Goal: Find specific page/section: Find specific page/section

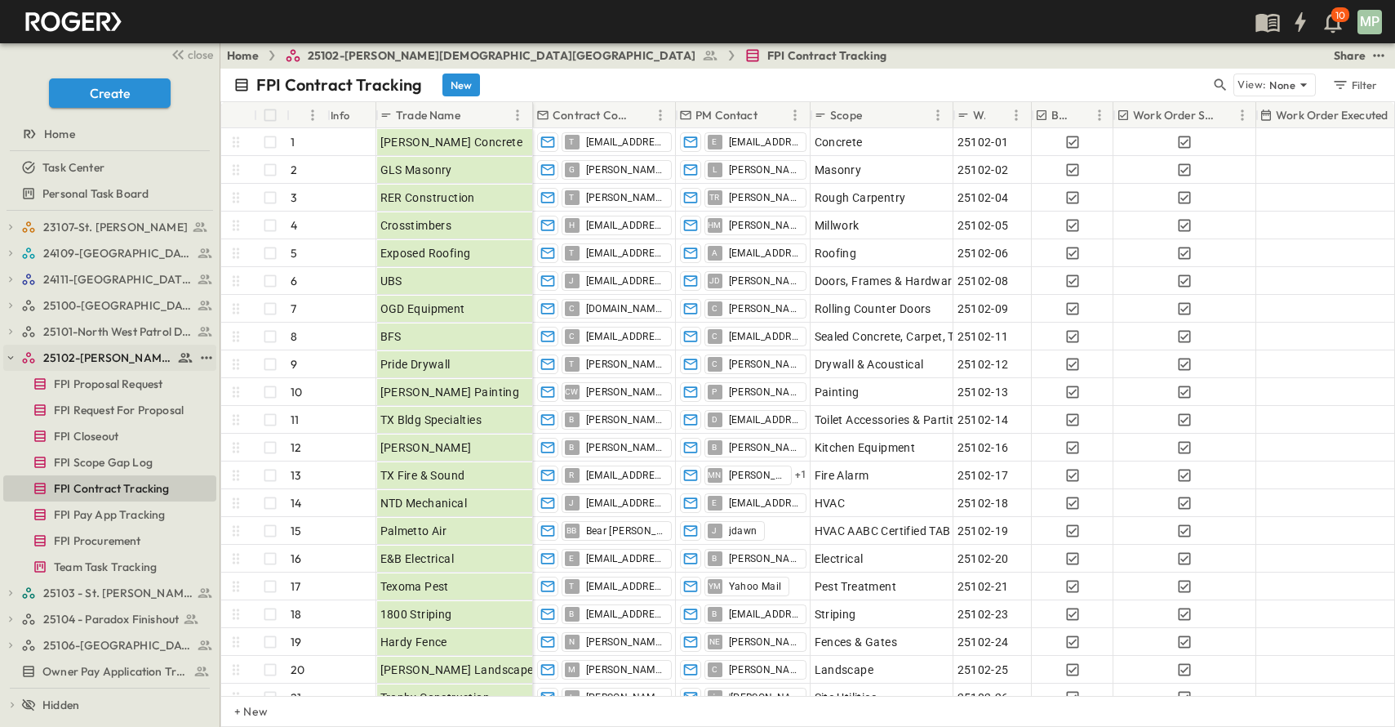
click at [11, 355] on icon "button" at bounding box center [10, 357] width 11 height 11
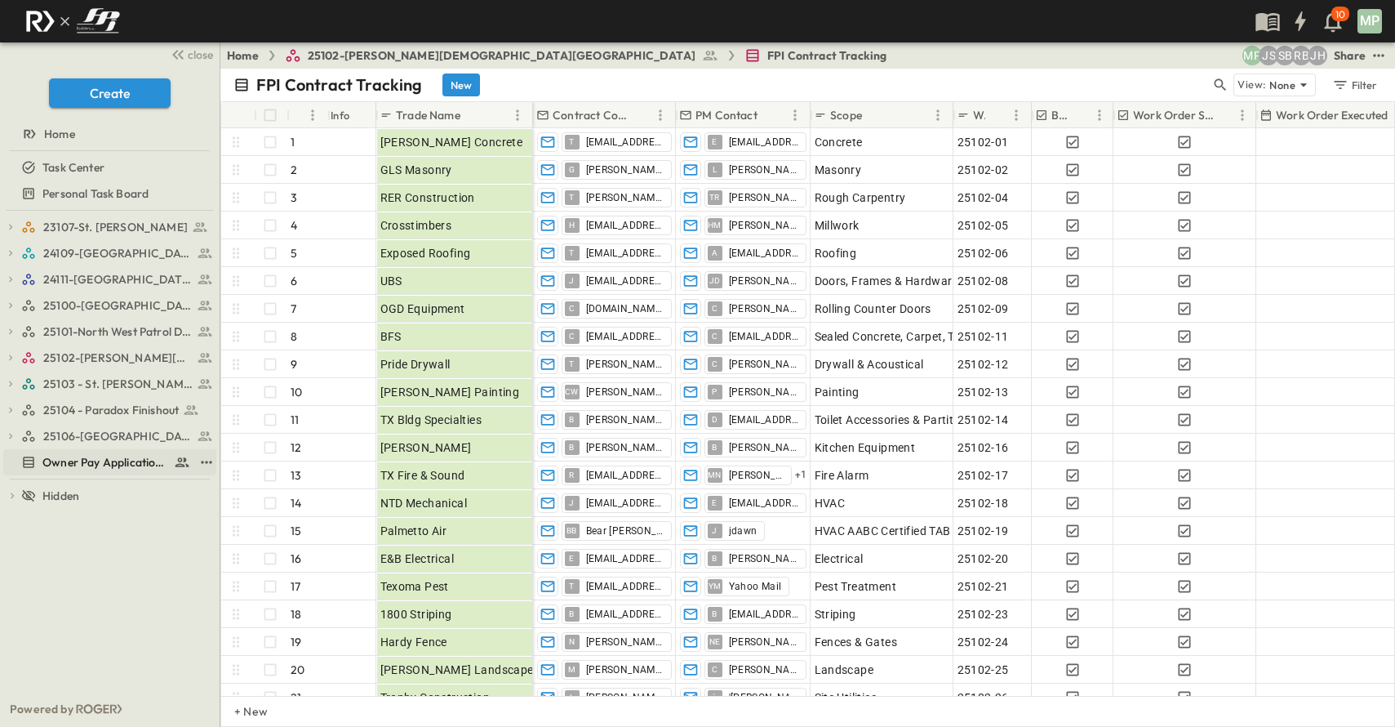
click at [79, 462] on span "Owner Pay Application Tracking" at bounding box center [104, 462] width 125 height 16
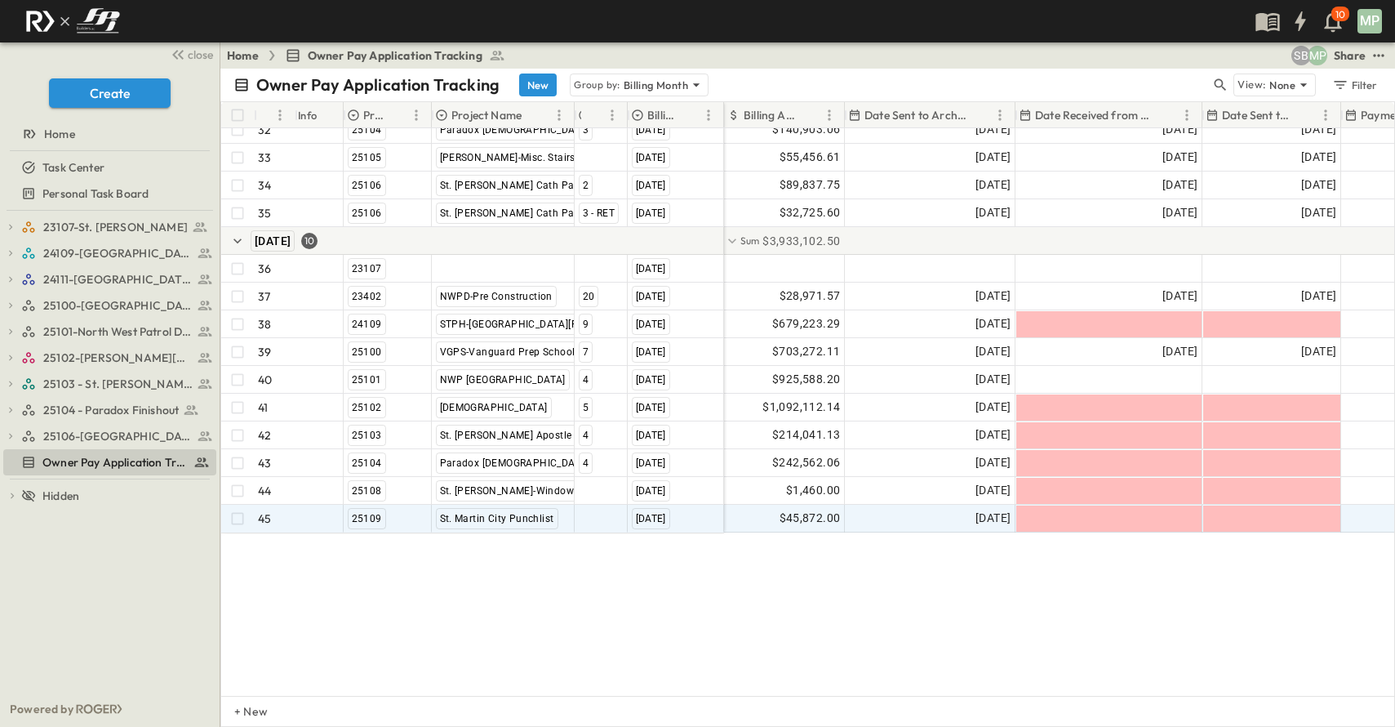
scroll to position [996, 0]
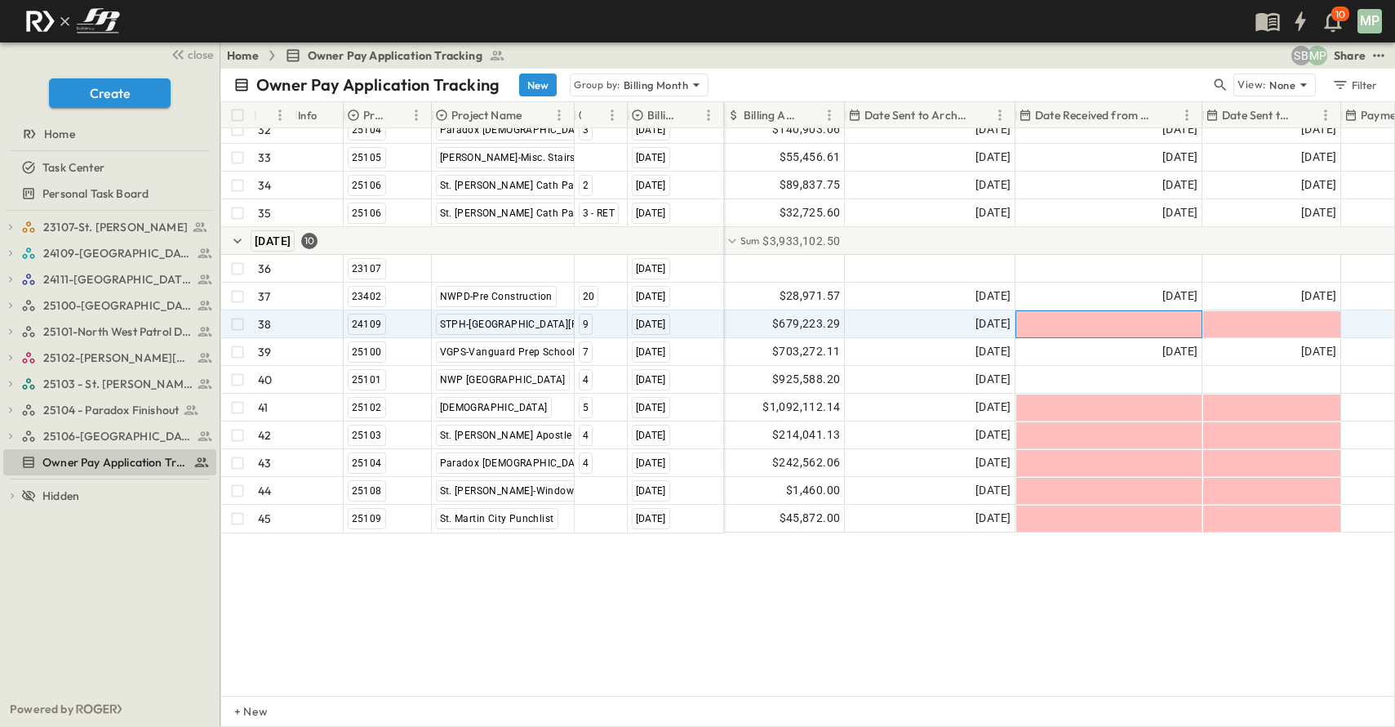
click at [1135, 311] on div at bounding box center [1108, 324] width 185 height 26
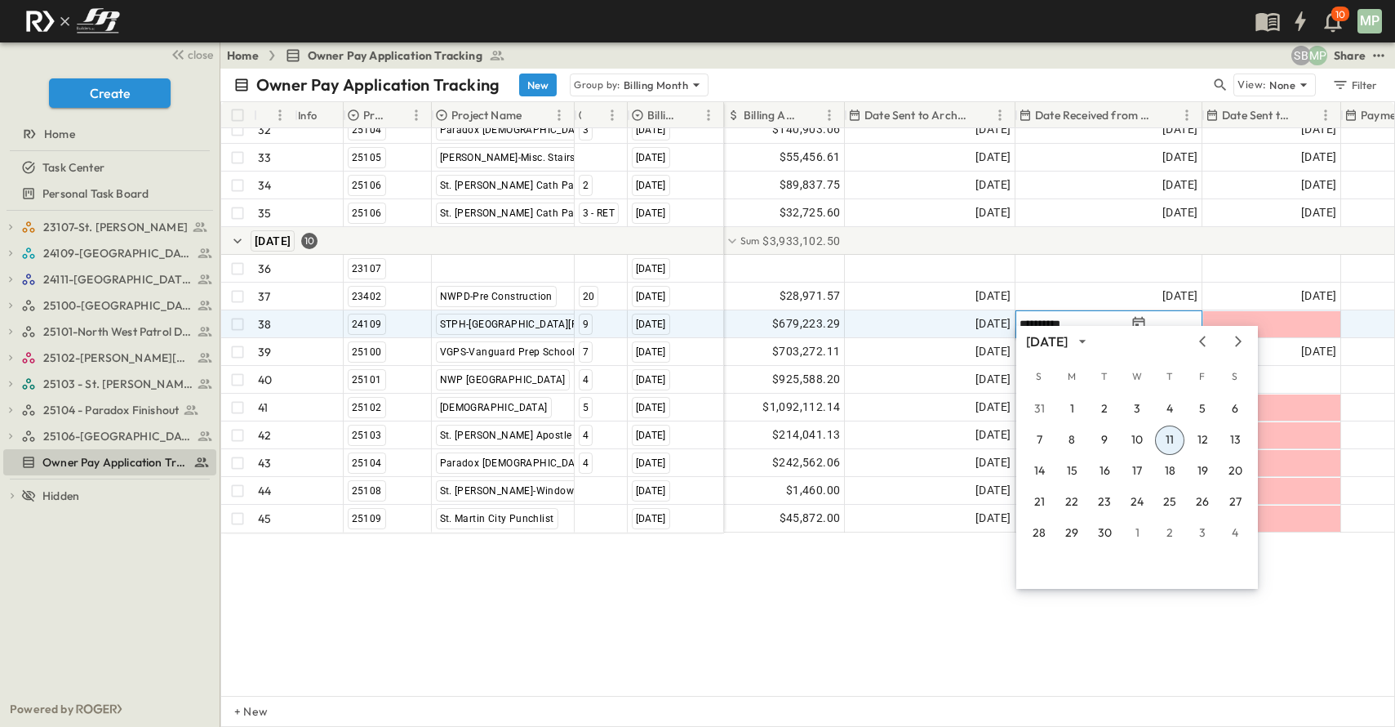
type input "**********"
click at [1164, 438] on button "11" at bounding box center [1169, 439] width 29 height 29
click at [1164, 450] on div at bounding box center [1108, 463] width 185 height 26
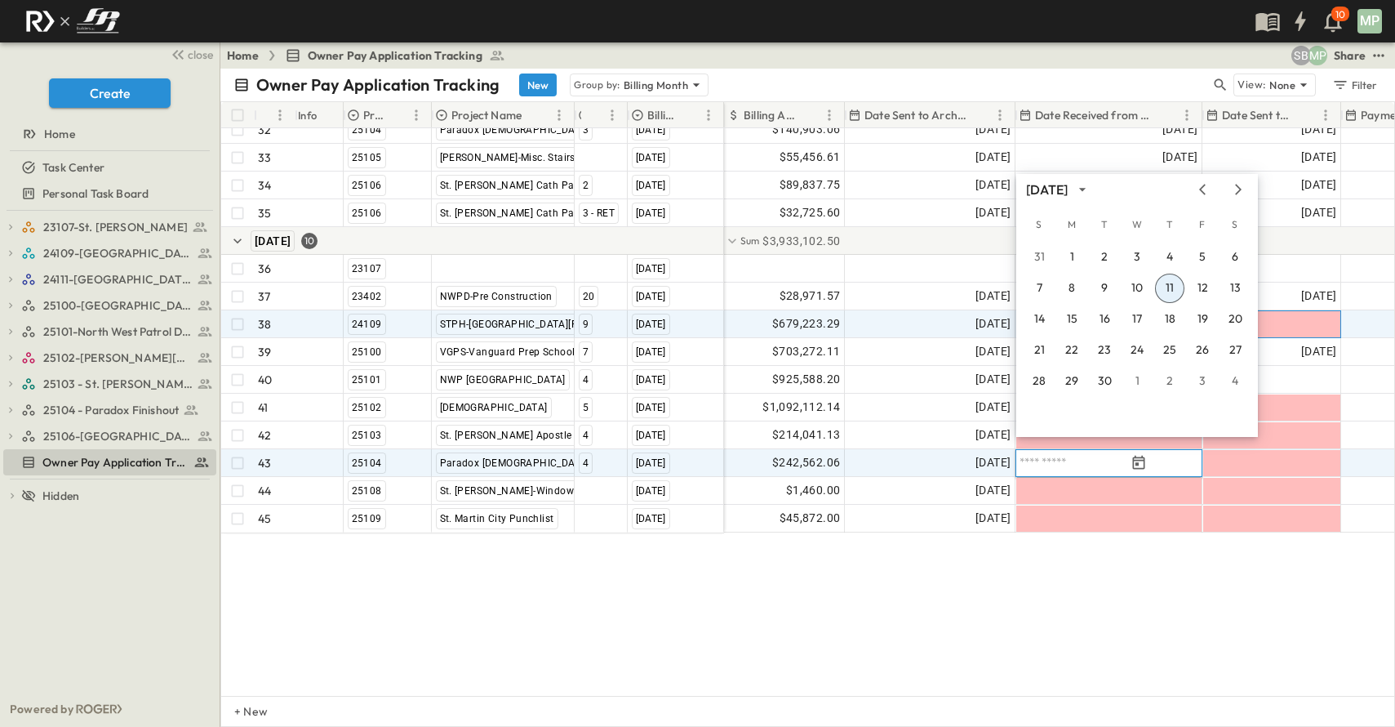
click at [1304, 316] on div at bounding box center [1271, 324] width 137 height 26
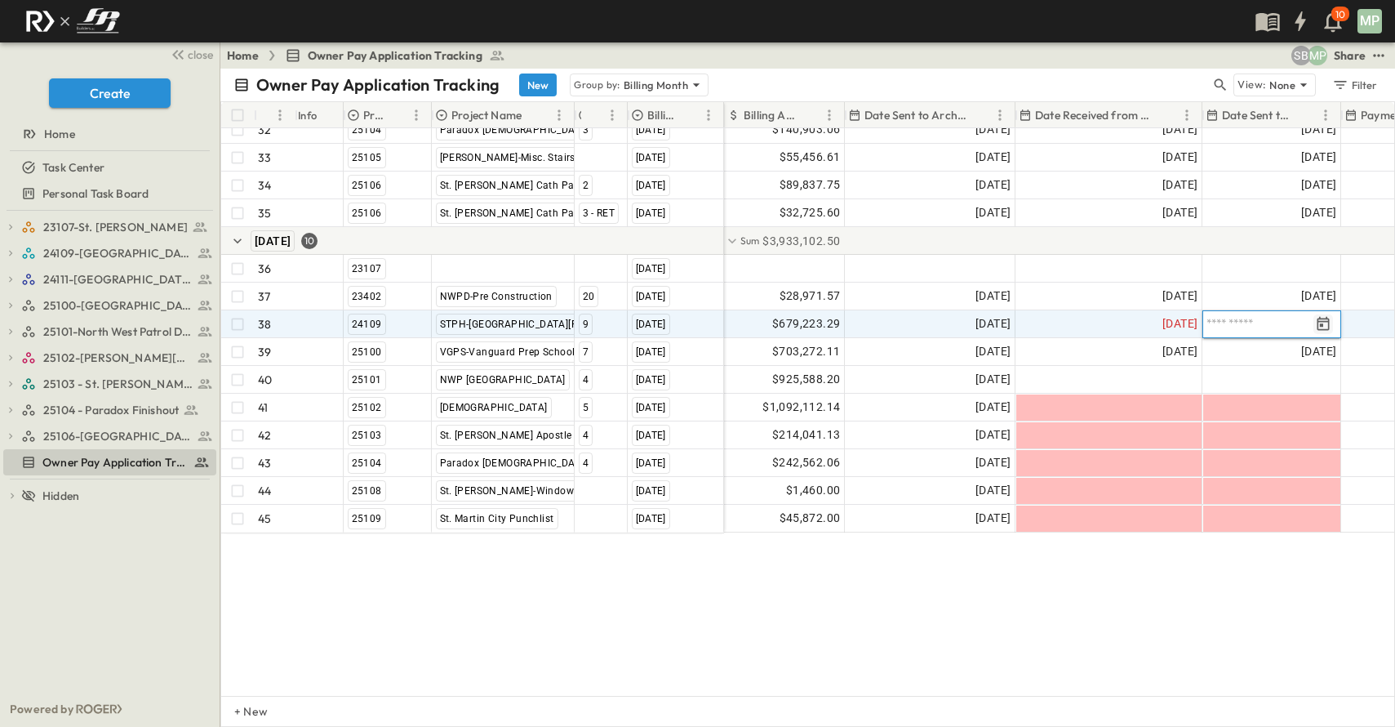
click at [1323, 316] on icon "Tracking Date Menu" at bounding box center [1324, 323] width 12 height 14
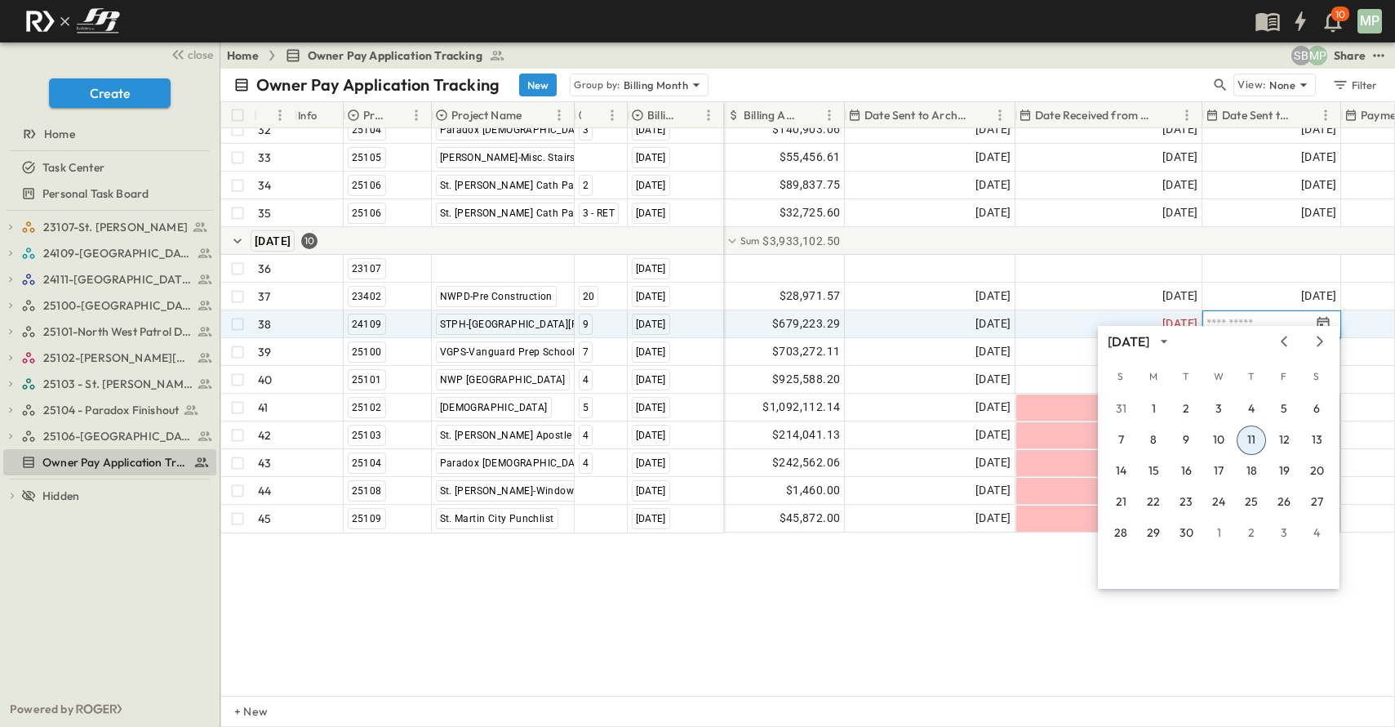
click at [1254, 435] on button "11" at bounding box center [1251, 439] width 29 height 29
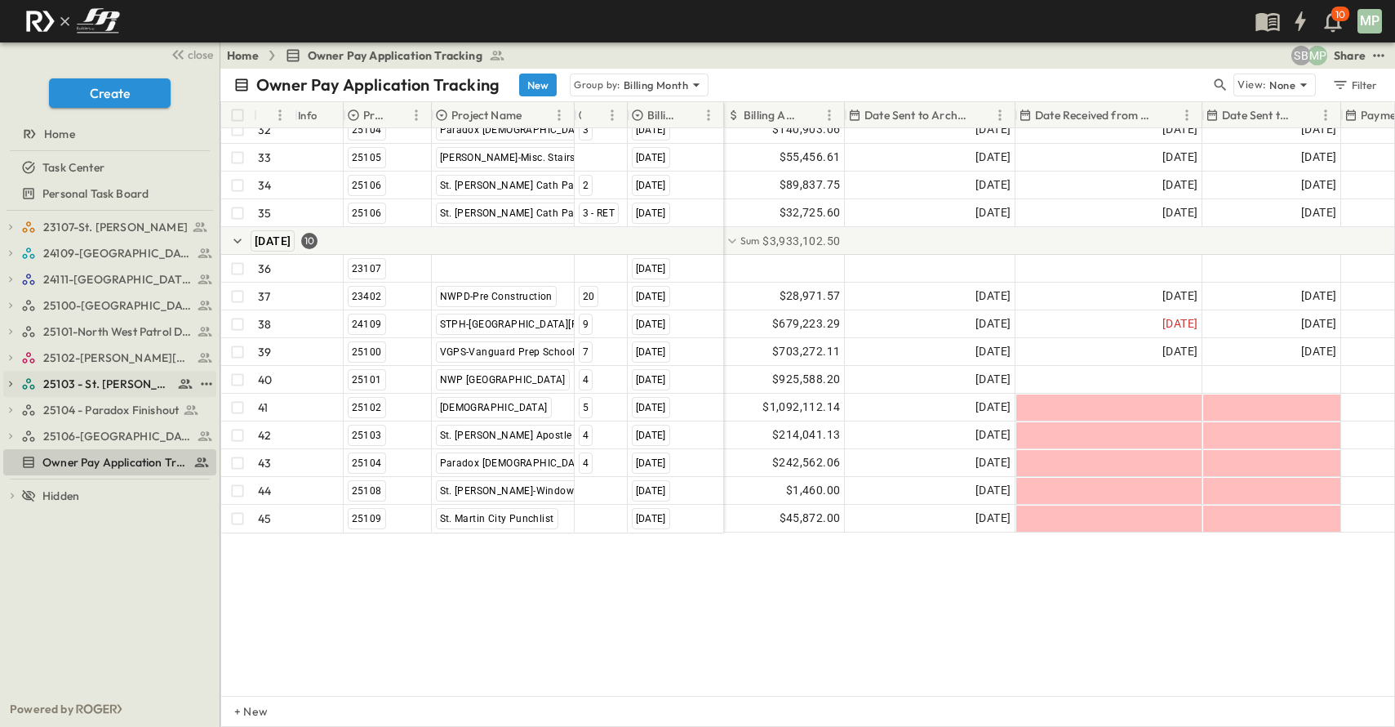
click at [12, 385] on icon "button" at bounding box center [10, 383] width 11 height 11
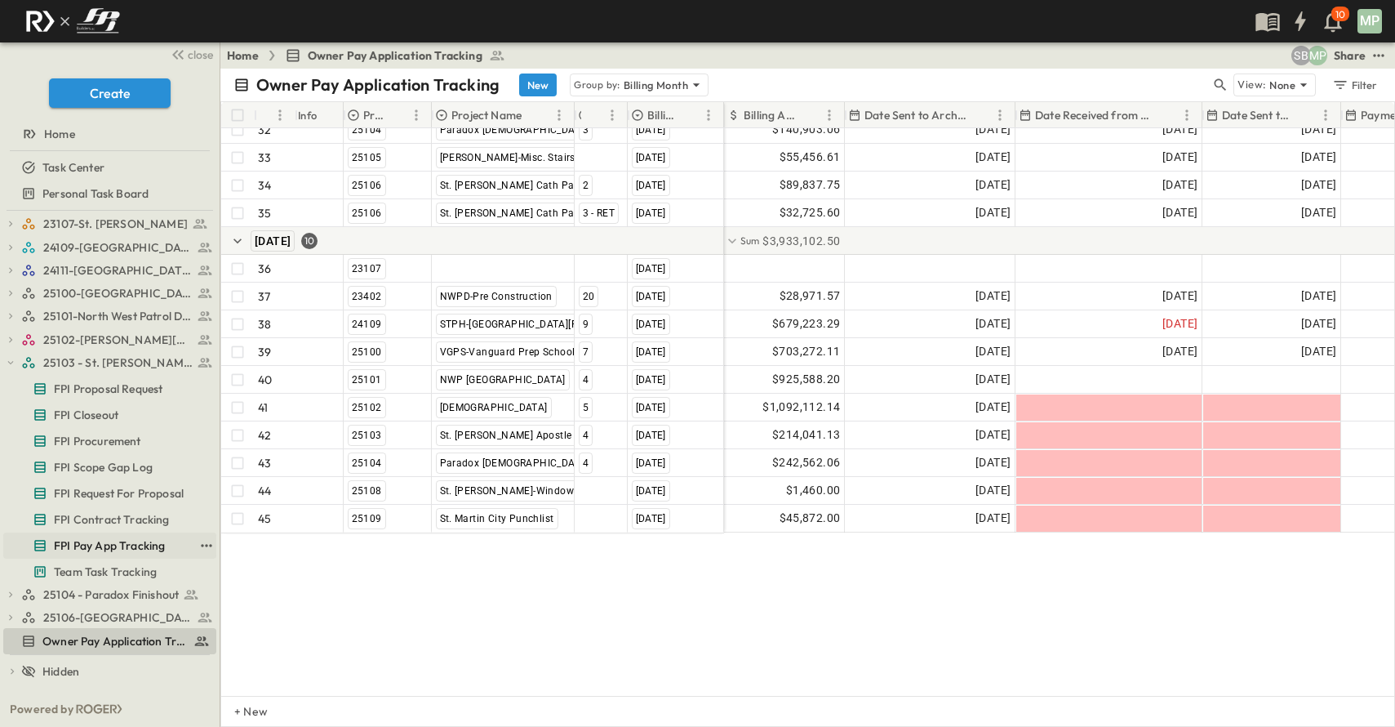
click at [81, 544] on span "FPI Pay App Tracking" at bounding box center [109, 545] width 111 height 16
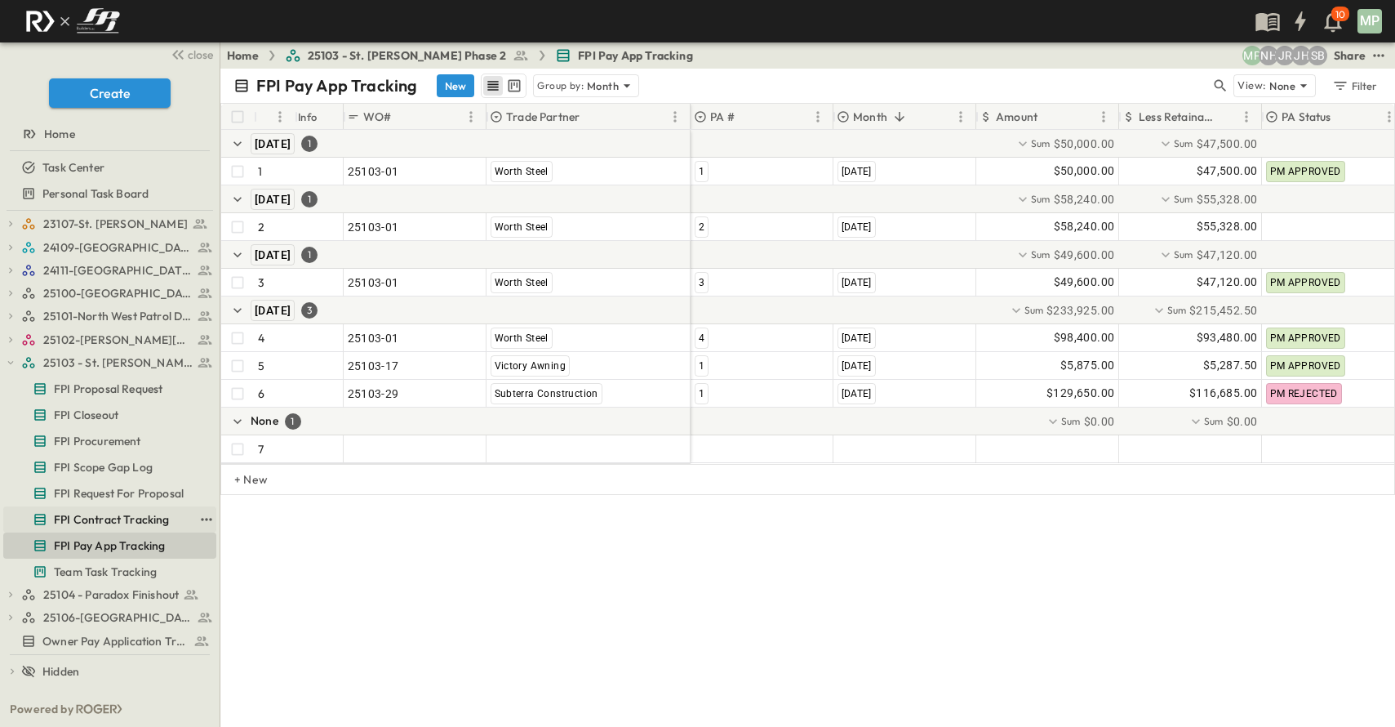
click at [109, 522] on span "FPI Contract Tracking" at bounding box center [112, 519] width 116 height 16
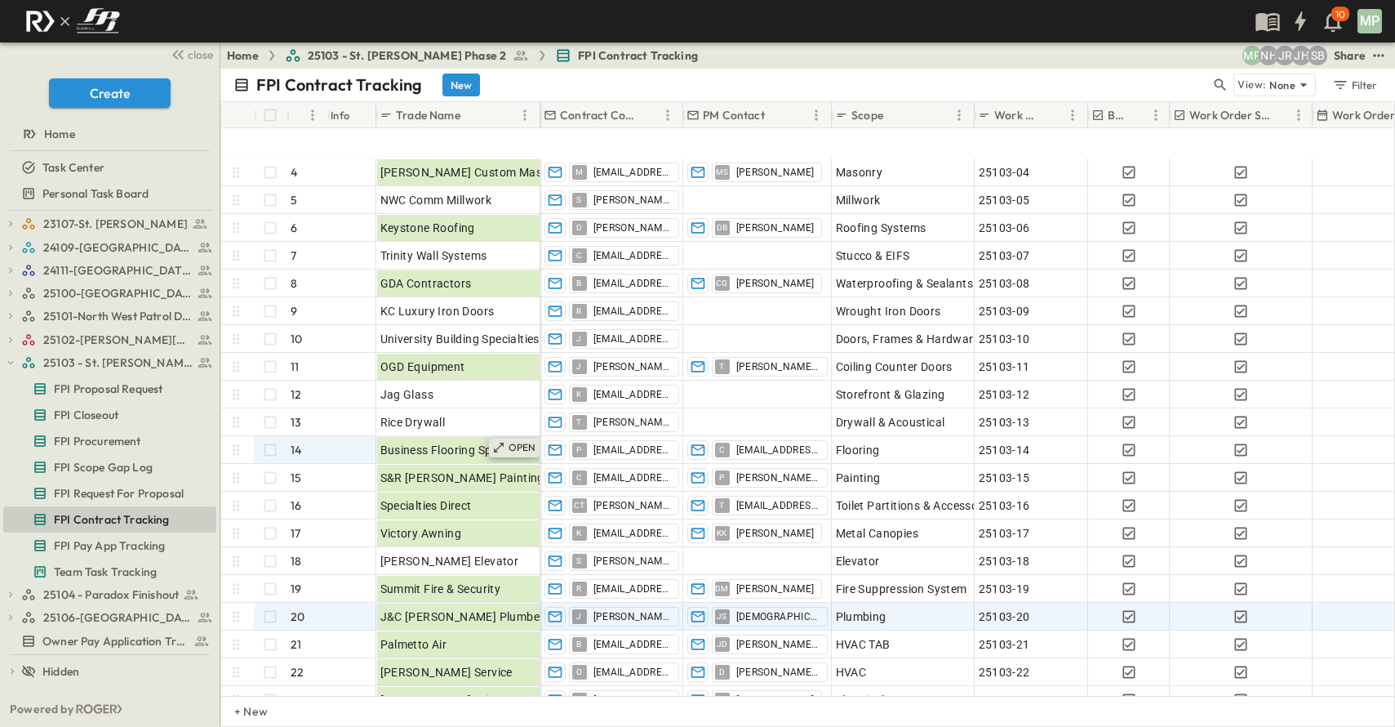
scroll to position [163, 0]
